Goal: Task Accomplishment & Management: Use online tool/utility

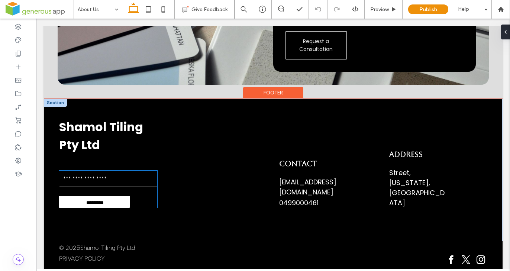
scroll to position [2271, 0]
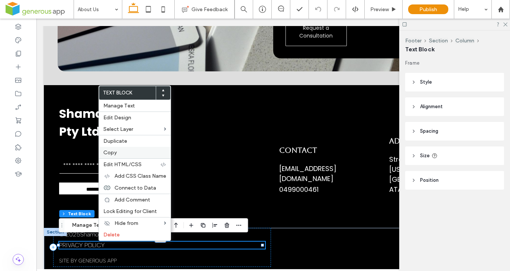
click at [126, 152] on label "Copy" at bounding box center [134, 152] width 63 height 6
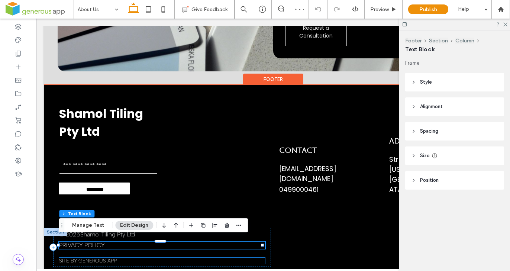
scroll to position [2277, 0]
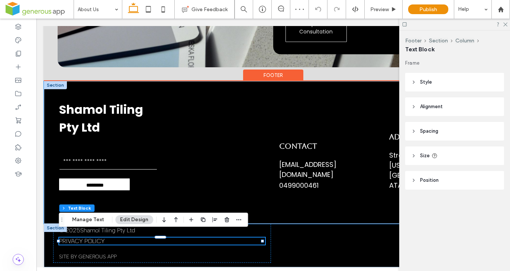
click at [165, 196] on div "Shamol Tiling Pty Ltd Contact Us Email ********* Thank you for contacting us. W…" at bounding box center [273, 152] width 459 height 143
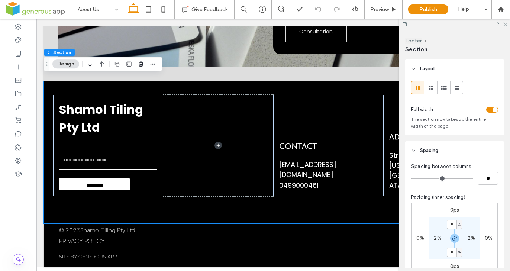
click at [504, 25] on icon at bounding box center [504, 24] width 5 height 5
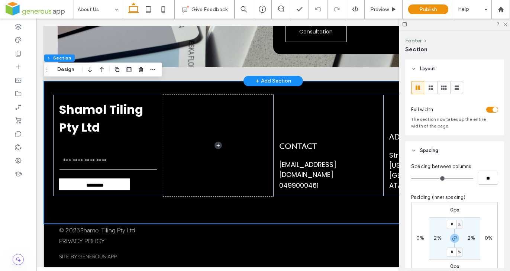
scroll to position [2271, 0]
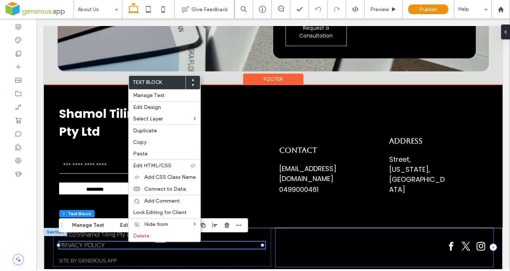
click at [291, 246] on div at bounding box center [384, 247] width 218 height 39
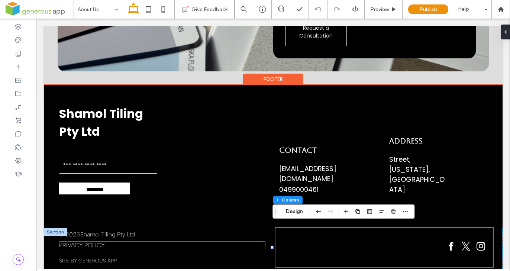
click at [155, 242] on p "PRIVACY POLICY" at bounding box center [162, 245] width 206 height 7
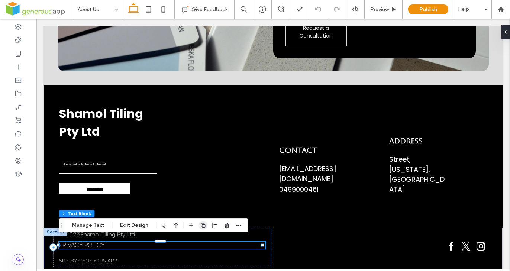
click at [201, 223] on icon "button" at bounding box center [203, 225] width 6 height 6
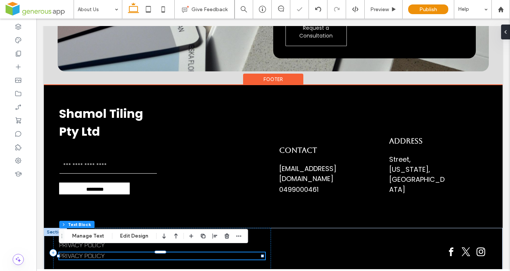
click at [116, 252] on p "PRIVACY POLICY" at bounding box center [162, 255] width 206 height 7
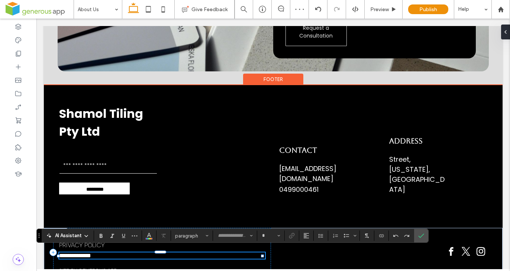
type input "**********"
type input "**"
click at [116, 252] on p "**********" at bounding box center [162, 255] width 206 height 6
drag, startPoint x: 116, startPoint y: 252, endPoint x: 56, endPoint y: 253, distance: 59.1
click at [57, 253] on div "**********" at bounding box center [273, 255] width 459 height 54
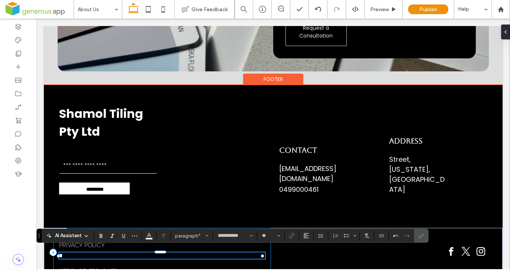
type input "*********"
type input "**"
click at [85, 252] on p "***" at bounding box center [162, 255] width 206 height 7
drag, startPoint x: 76, startPoint y: 252, endPoint x: 58, endPoint y: 248, distance: 17.9
click at [58, 248] on div "© 2025 Shamol Tiling Pty Ltd PRIVACY POLICY *** site by generous app" at bounding box center [273, 255] width 459 height 55
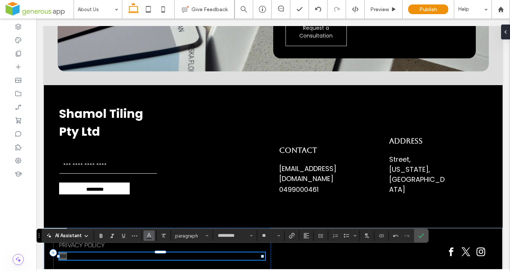
click at [149, 236] on icon "Color" at bounding box center [149, 235] width 6 height 6
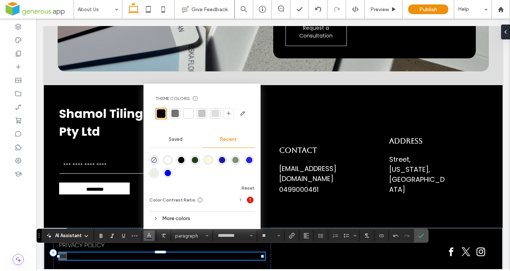
click at [168, 159] on div "rgba(255, 255, 255, 1)" at bounding box center [168, 160] width 6 height 6
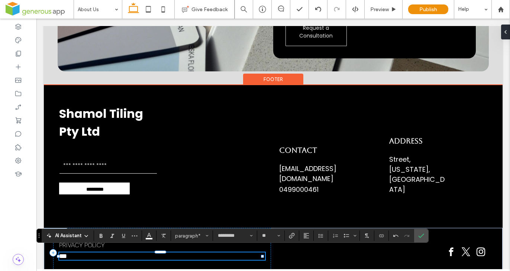
click at [91, 253] on p "***" at bounding box center [162, 255] width 206 height 7
click at [286, 256] on div at bounding box center [384, 253] width 218 height 50
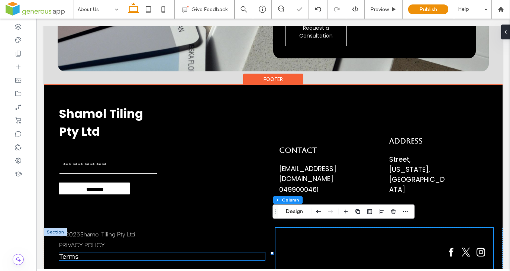
click at [246, 255] on p "Terms" at bounding box center [162, 256] width 206 height 8
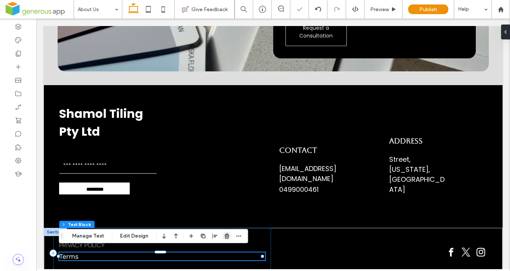
click at [224, 235] on icon "button" at bounding box center [227, 236] width 6 height 6
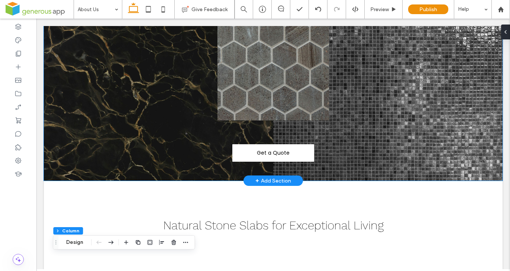
scroll to position [0, 0]
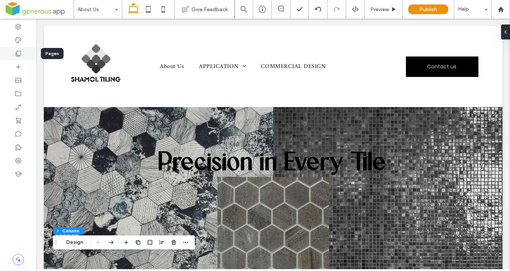
click at [19, 53] on icon at bounding box center [17, 53] width 7 height 7
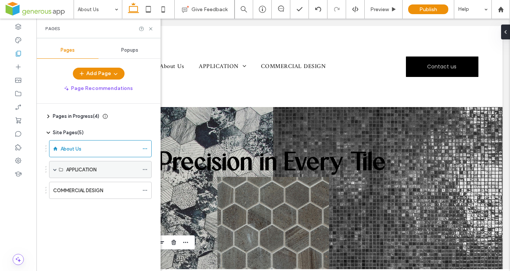
click at [52, 168] on div "APPLICATION" at bounding box center [100, 169] width 103 height 17
click at [77, 169] on label "APPLICATION" at bounding box center [81, 169] width 30 height 13
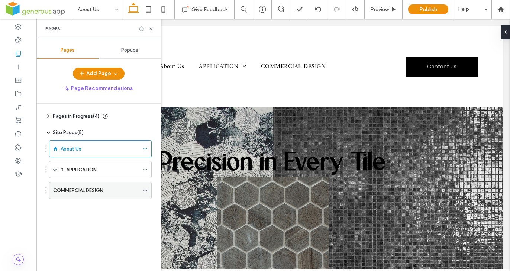
click at [74, 192] on label "COMMERCIAL DESIGN" at bounding box center [78, 190] width 50 height 13
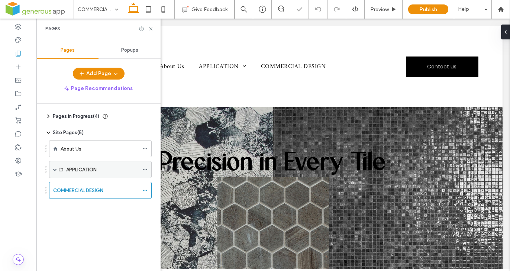
click at [55, 169] on span at bounding box center [55, 170] width 4 height 4
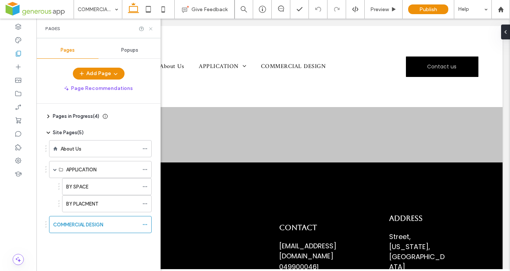
click at [150, 28] on icon at bounding box center [151, 29] width 6 height 6
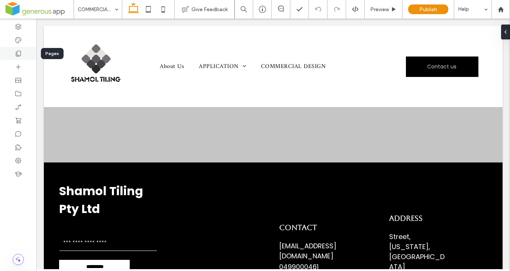
click at [16, 54] on icon at bounding box center [17, 53] width 7 height 7
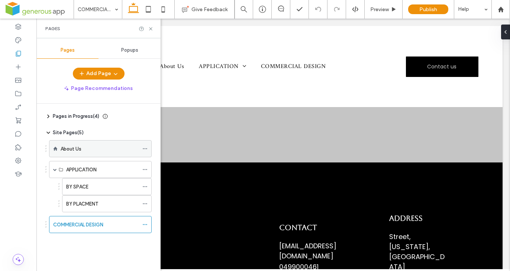
click at [80, 151] on label "About Us" at bounding box center [71, 148] width 21 height 13
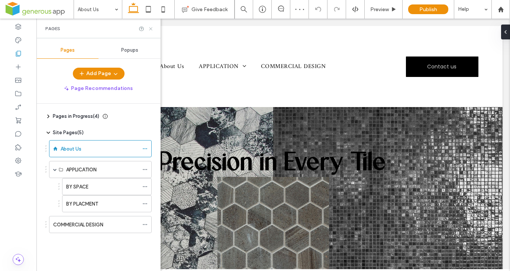
click at [149, 28] on icon at bounding box center [151, 29] width 6 height 6
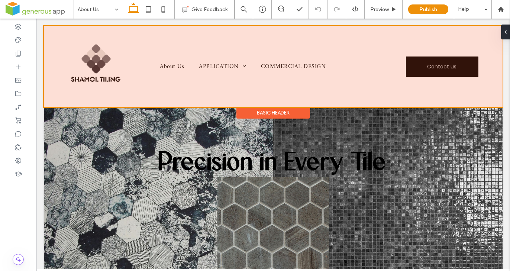
click at [173, 65] on div at bounding box center [273, 66] width 459 height 81
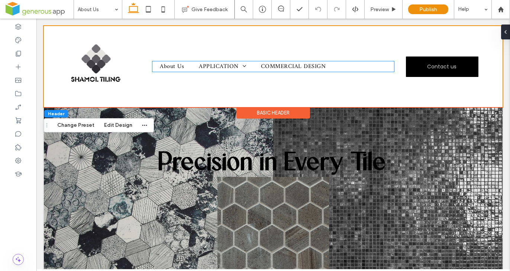
click at [173, 65] on span "About Us" at bounding box center [172, 66] width 24 height 10
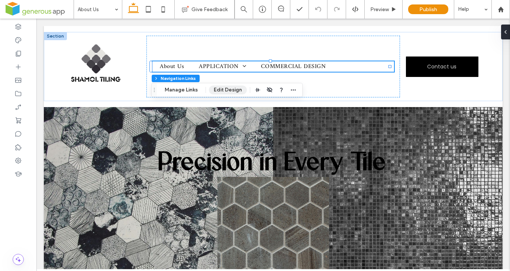
click at [220, 88] on button "Edit Design" at bounding box center [228, 89] width 38 height 9
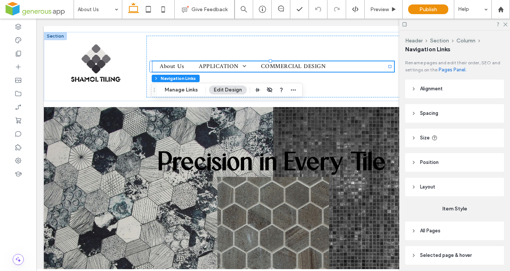
scroll to position [51, 0]
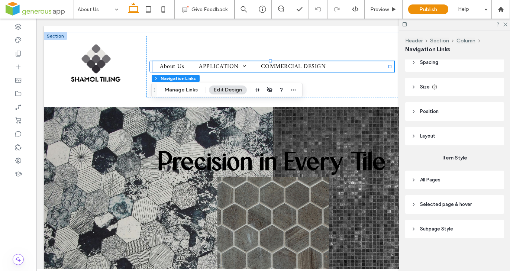
click at [417, 177] on header "All Pages" at bounding box center [454, 180] width 99 height 19
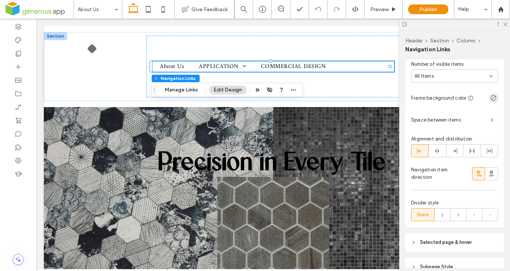
scroll to position [130, 0]
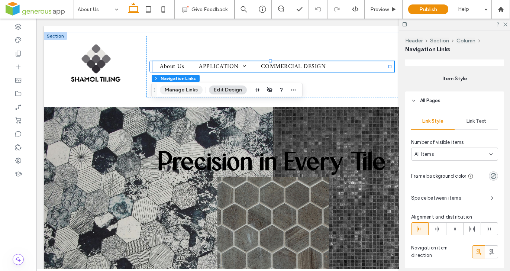
click at [178, 88] on button "Manage Links" at bounding box center [181, 89] width 43 height 9
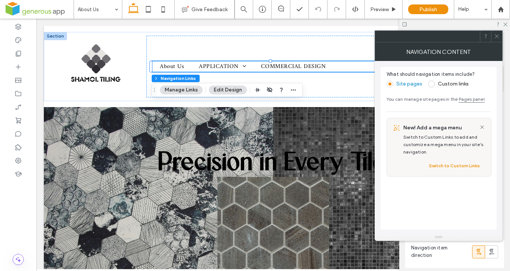
click at [438, 85] on label "Custom links" at bounding box center [453, 84] width 31 height 6
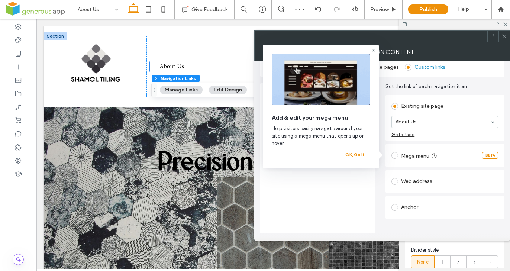
scroll to position [18, 0]
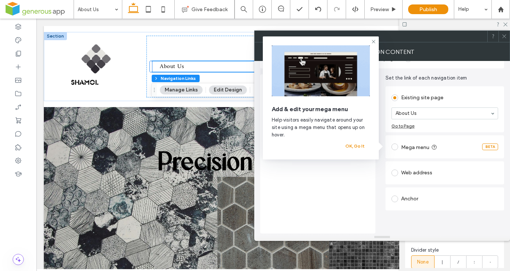
click at [402, 201] on div "Anchor" at bounding box center [444, 199] width 107 height 12
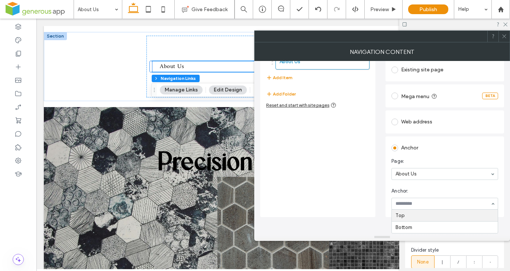
scroll to position [29, 0]
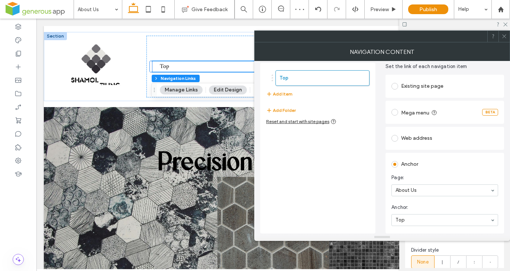
click at [421, 220] on div "Top" at bounding box center [444, 220] width 107 height 12
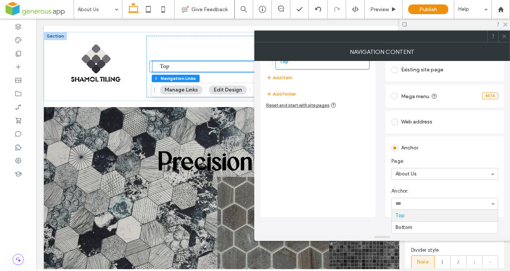
click at [417, 199] on div at bounding box center [445, 203] width 106 height 11
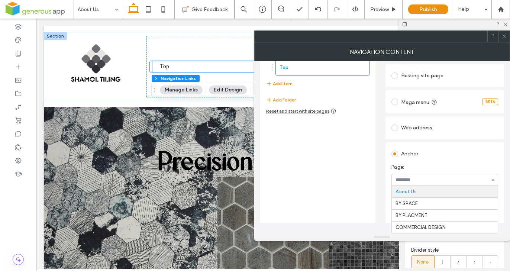
scroll to position [29, 0]
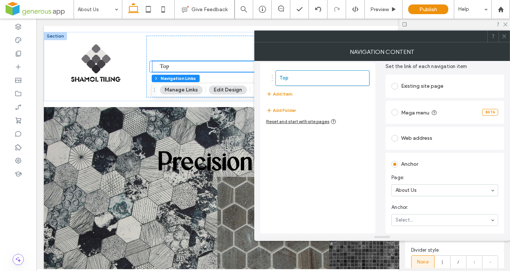
click at [502, 35] on icon at bounding box center [504, 36] width 6 height 6
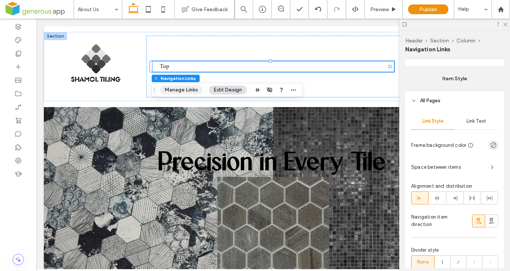
click at [182, 90] on button "Manage Links" at bounding box center [181, 89] width 43 height 9
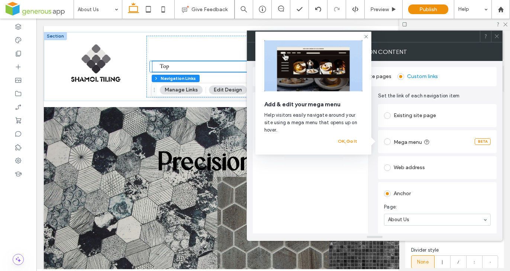
drag, startPoint x: 366, startPoint y: 36, endPoint x: 362, endPoint y: 42, distance: 7.0
click at [366, 36] on use at bounding box center [365, 36] width 3 height 3
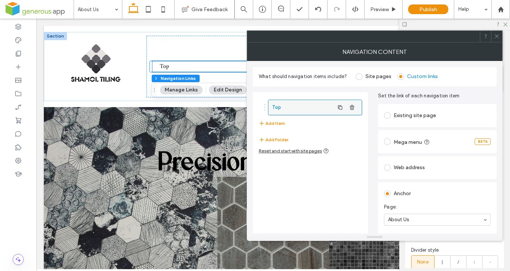
click at [292, 104] on label "Top" at bounding box center [303, 107] width 62 height 15
click at [276, 108] on label "Top" at bounding box center [303, 107] width 62 height 15
click at [353, 107] on icon "button" at bounding box center [352, 107] width 6 height 6
drag, startPoint x: 353, startPoint y: 107, endPoint x: 350, endPoint y: 112, distance: 5.8
click at [353, 107] on icon "button" at bounding box center [352, 107] width 6 height 6
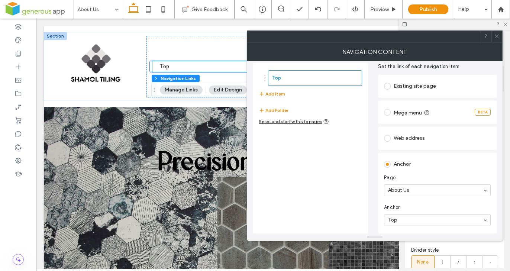
click at [497, 34] on icon at bounding box center [497, 36] width 6 height 6
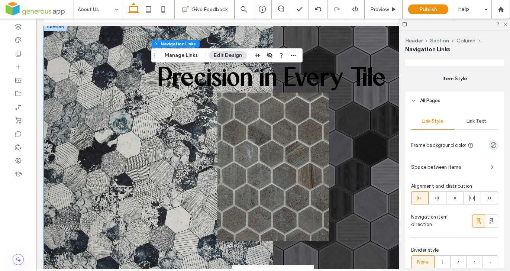
scroll to position [0, 0]
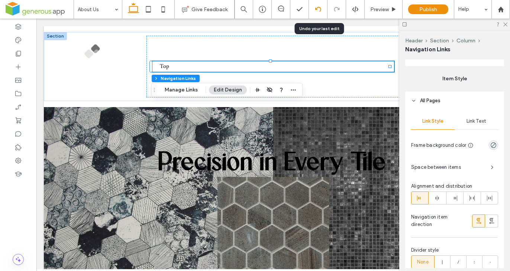
click at [317, 10] on icon at bounding box center [318, 9] width 6 height 6
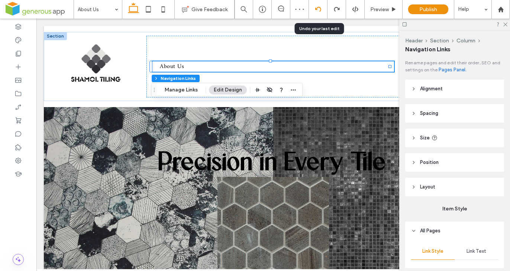
click at [317, 11] on icon at bounding box center [318, 9] width 6 height 6
click at [505, 24] on use at bounding box center [505, 25] width 4 height 4
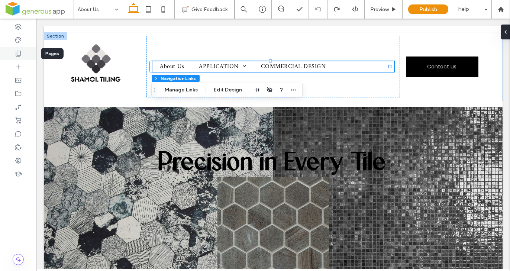
click at [19, 56] on use at bounding box center [18, 54] width 5 height 6
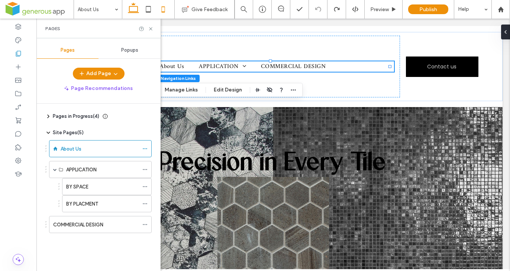
click at [165, 9] on icon at bounding box center [163, 9] width 15 height 15
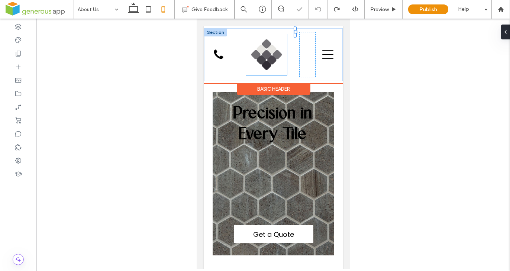
click at [263, 61] on img at bounding box center [266, 54] width 41 height 41
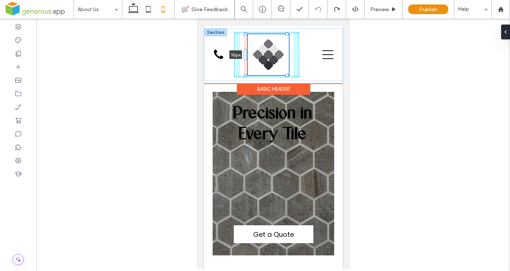
drag, startPoint x: 243, startPoint y: 56, endPoint x: 247, endPoint y: 56, distance: 3.7
click at [247, 56] on div "10px About Us APPLICATION BY SPACE BY PLACMENT COMMERCIAL DESIGN Contact us" at bounding box center [273, 54] width 139 height 53
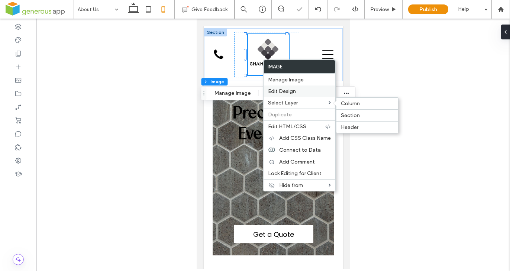
click at [284, 89] on span "Edit Design" at bounding box center [282, 91] width 28 height 6
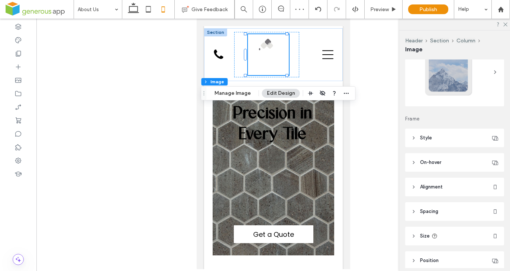
scroll to position [69, 0]
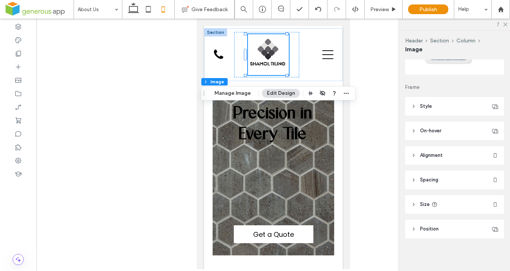
click at [422, 182] on span "Spacing" at bounding box center [429, 179] width 18 height 7
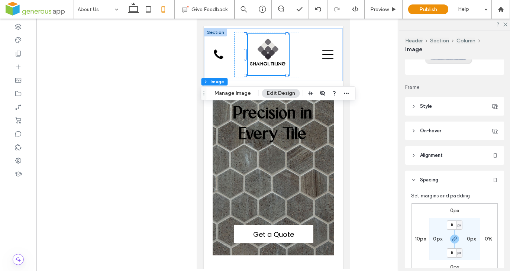
click at [427, 160] on header "Alignment" at bounding box center [454, 155] width 99 height 19
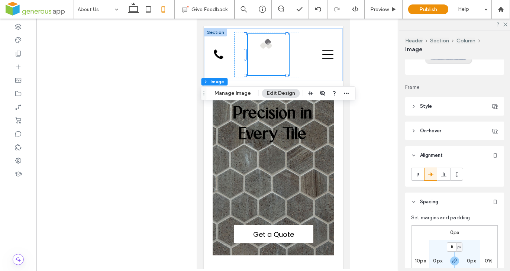
click at [432, 175] on icon at bounding box center [431, 174] width 6 height 6
click at [369, 90] on div at bounding box center [272, 144] width 473 height 250
click at [308, 93] on use "button" at bounding box center [310, 93] width 5 height 4
click at [302, 107] on use "center" at bounding box center [302, 108] width 5 height 4
click at [388, 132] on div at bounding box center [272, 144] width 473 height 250
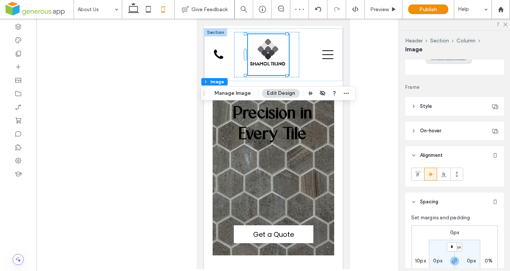
drag, startPoint x: 504, startPoint y: 25, endPoint x: 492, endPoint y: 34, distance: 15.9
click at [504, 25] on icon at bounding box center [504, 24] width 5 height 5
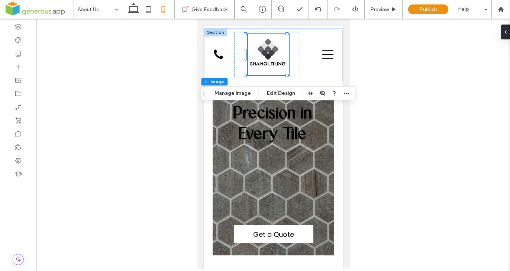
click at [33, 13] on span at bounding box center [40, 9] width 68 height 15
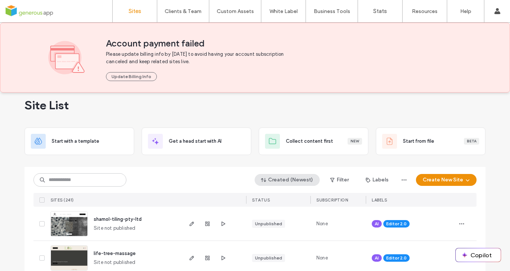
scroll to position [47, 0]
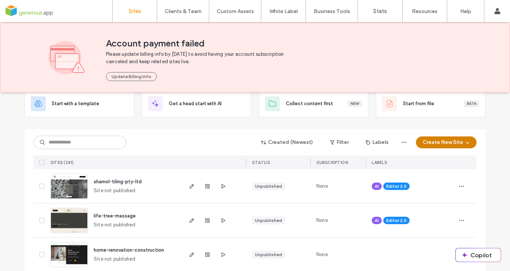
click at [429, 142] on button "Create New Site" at bounding box center [446, 142] width 61 height 12
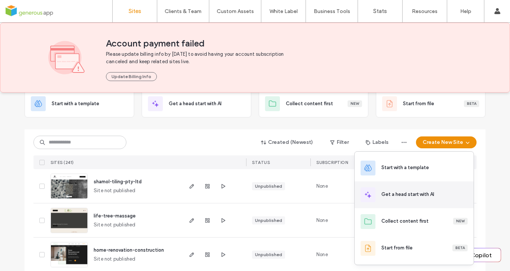
click at [416, 194] on div "Get a head start with AI" at bounding box center [407, 194] width 53 height 7
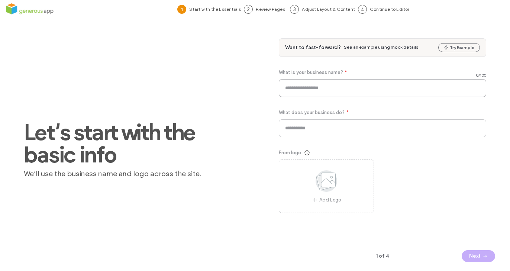
paste input "**********"
type input "**********"
